Goal: Find specific page/section: Find specific page/section

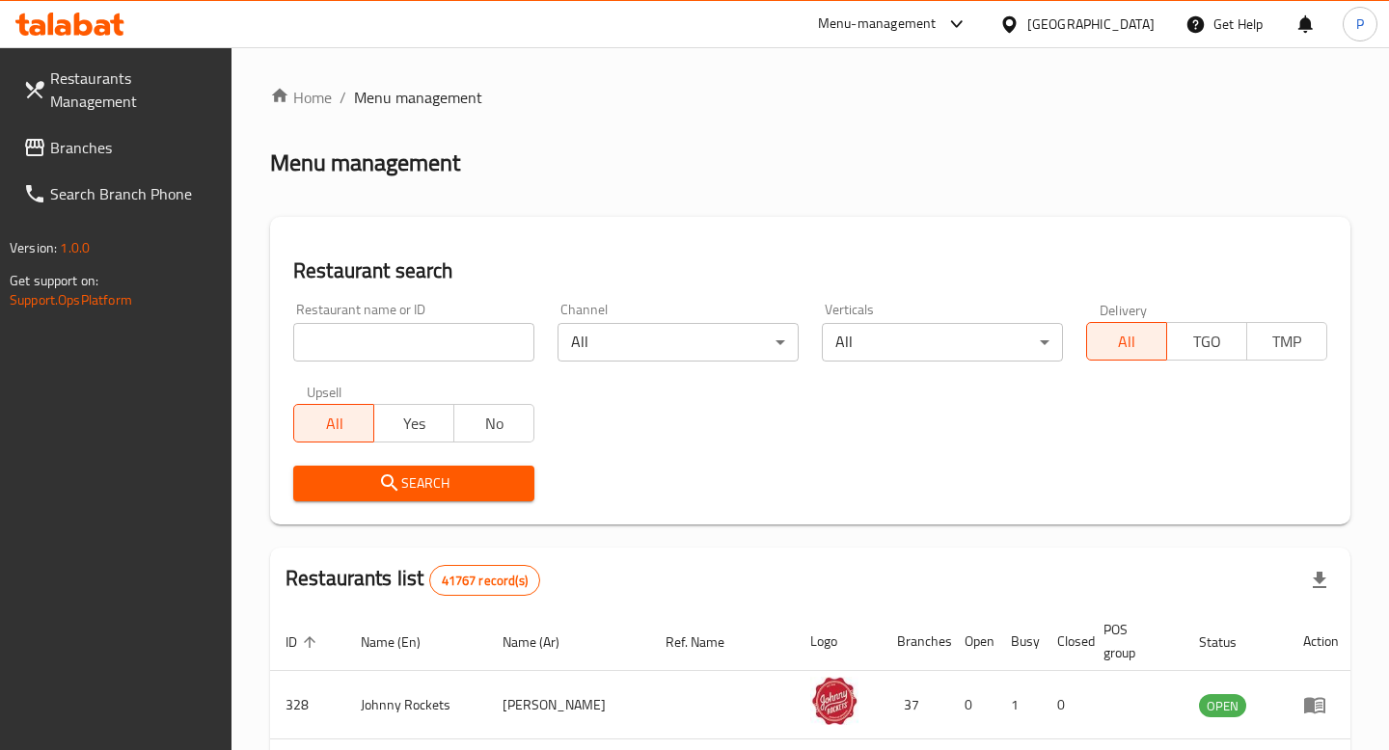
click at [790, 262] on h2 "Restaurant search" at bounding box center [810, 271] width 1034 height 29
click at [379, 332] on input "search" at bounding box center [413, 342] width 241 height 39
type input "costa"
click at [407, 484] on span "Search" at bounding box center [414, 484] width 210 height 24
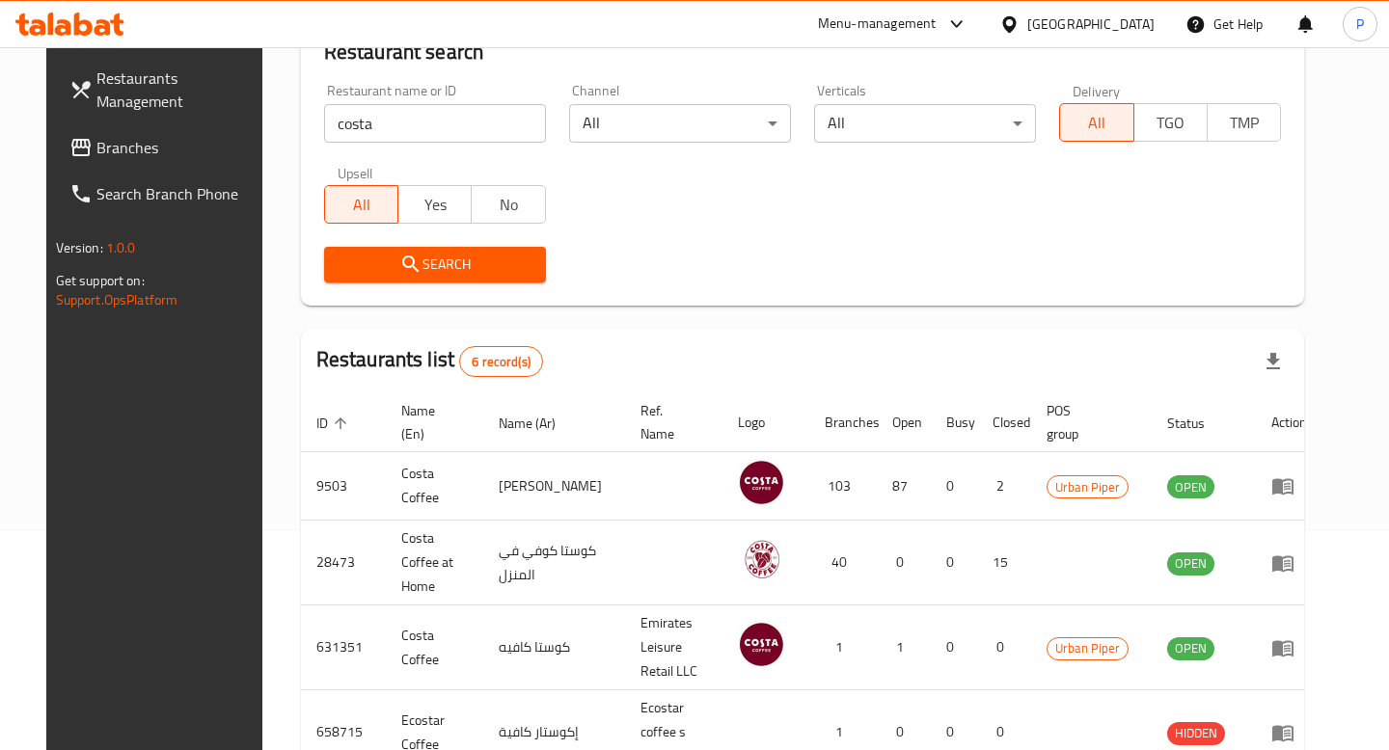
scroll to position [397, 0]
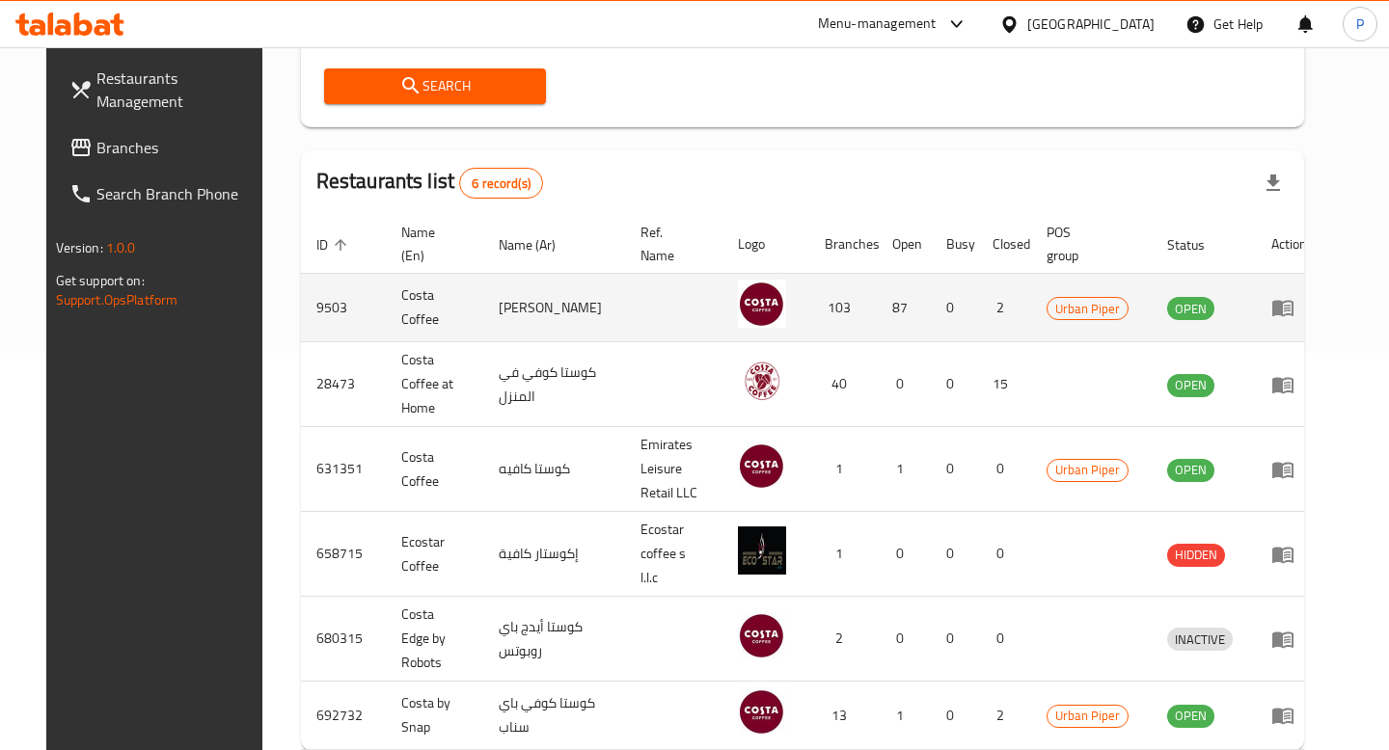
click at [1298, 305] on td "enhanced table" at bounding box center [1289, 308] width 67 height 68
click at [1293, 308] on icon "enhanced table" at bounding box center [1282, 309] width 21 height 16
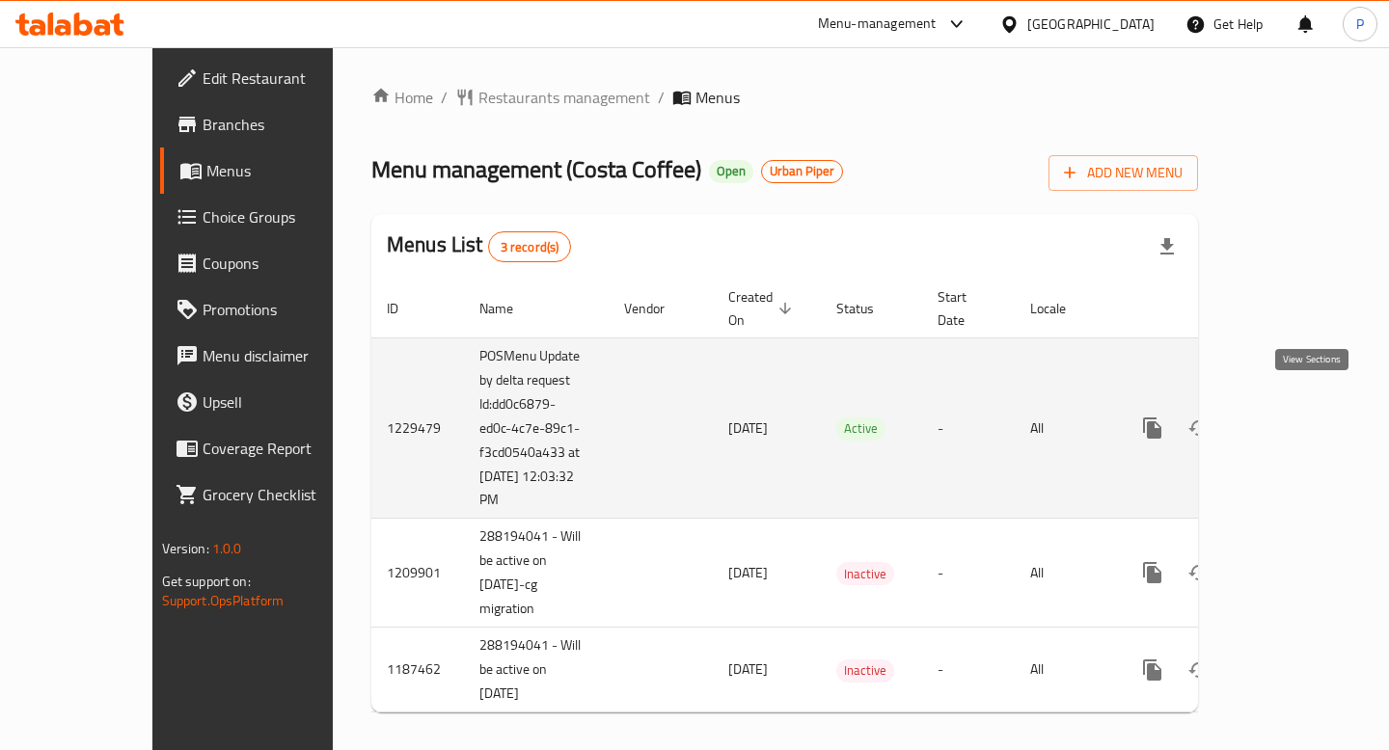
click at [1315, 420] on link "enhanced table" at bounding box center [1291, 428] width 46 height 46
